Goal: Information Seeking & Learning: Learn about a topic

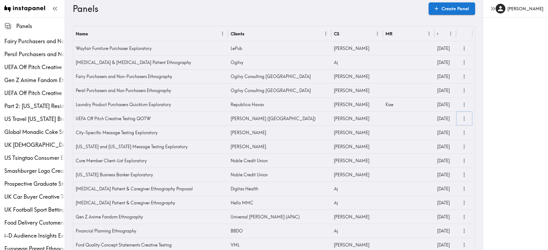
click at [464, 121] on icon "more" at bounding box center [464, 119] width 6 height 6
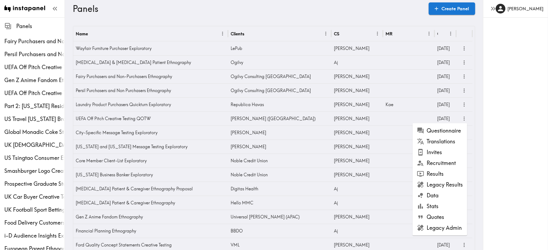
click at [438, 173] on li "Results" at bounding box center [439, 174] width 55 height 11
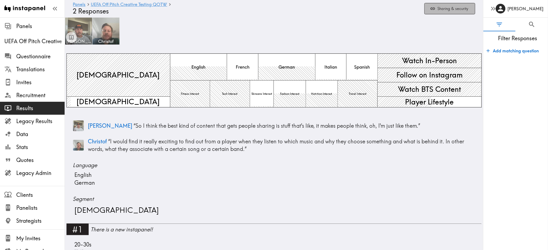
click at [453, 9] on button "Sharing & security" at bounding box center [449, 9] width 51 height 12
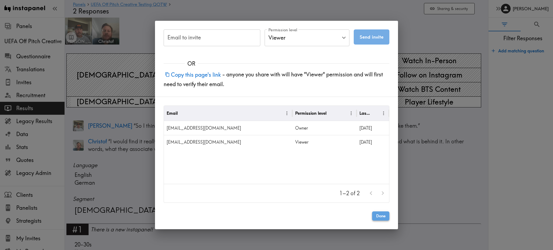
click at [379, 219] on button "Done" at bounding box center [380, 216] width 17 height 9
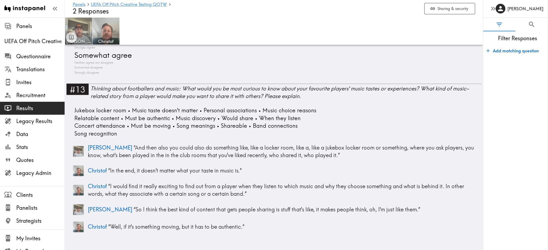
scroll to position [958, 0]
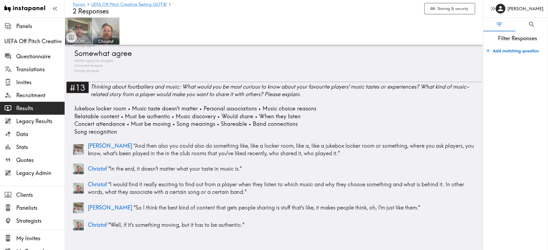
click at [80, 4] on link "Panels" at bounding box center [79, 4] width 13 height 5
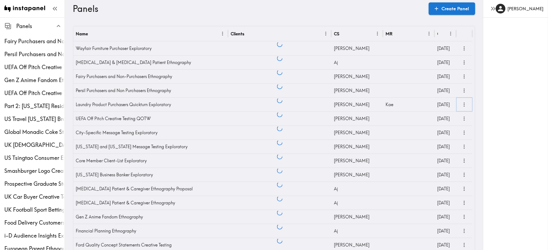
click at [464, 106] on icon "more" at bounding box center [464, 105] width 6 height 6
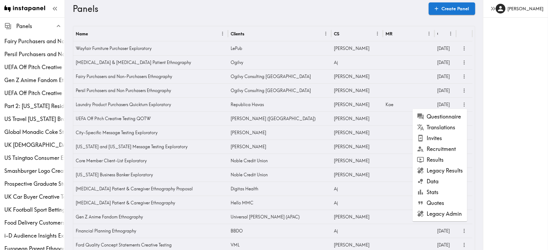
click at [443, 157] on li "Results" at bounding box center [439, 160] width 55 height 11
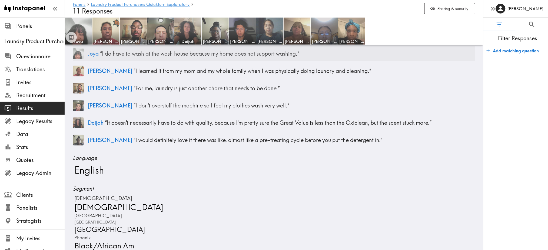
scroll to position [71, 0]
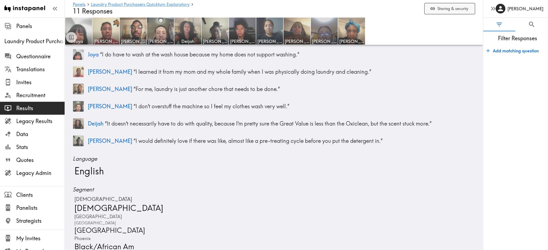
click at [455, 9] on button "Sharing & security" at bounding box center [449, 9] width 51 height 12
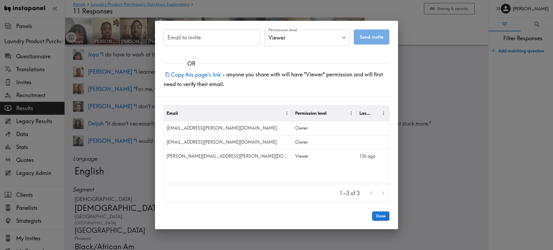
click at [425, 149] on div "Email to invite Email to invite Permission level Viewer Viewer Permission level…" at bounding box center [276, 125] width 553 height 250
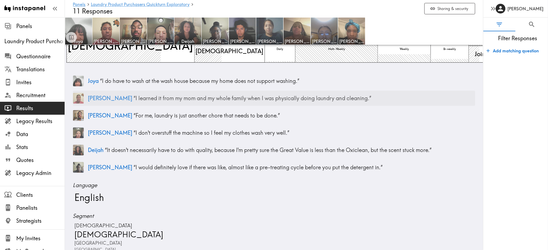
scroll to position [0, 0]
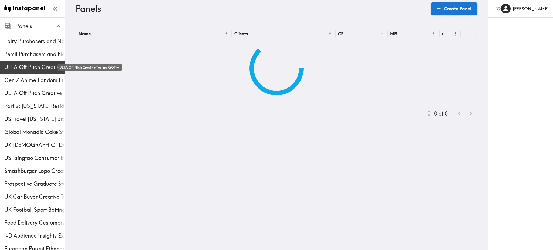
click at [18, 65] on span "UEFA Off Pitch Creative Testing QOTW" at bounding box center [34, 67] width 60 height 8
